Goal: Find specific page/section: Find specific page/section

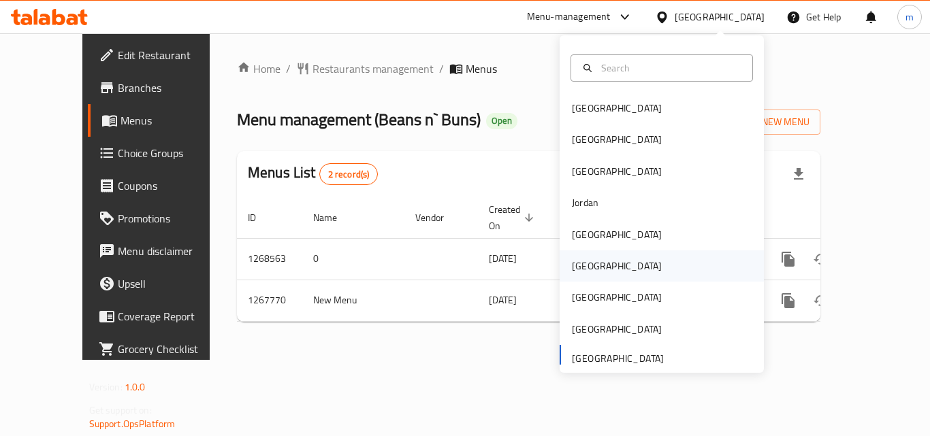
click at [575, 261] on div "[GEOGRAPHIC_DATA]" at bounding box center [617, 266] width 90 height 15
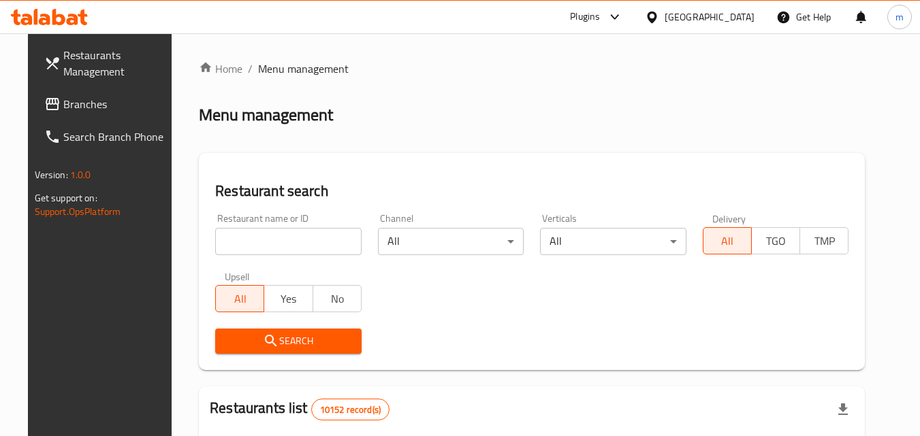
click at [82, 103] on span "Branches" at bounding box center [117, 104] width 108 height 16
